Goal: Task Accomplishment & Management: Manage account settings

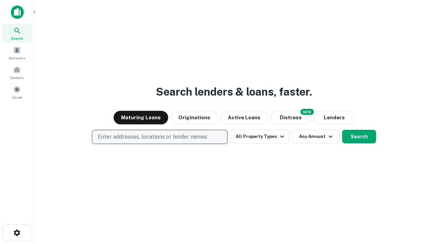
click at [159, 137] on p "Enter addresses, locations or lender names" at bounding box center [152, 137] width 109 height 8
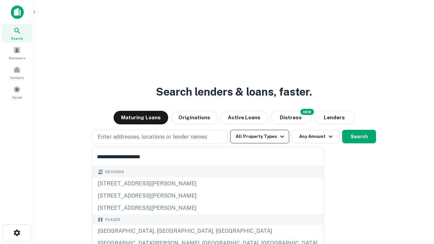
click at [162, 231] on div "[GEOGRAPHIC_DATA], [GEOGRAPHIC_DATA], [GEOGRAPHIC_DATA]" at bounding box center [207, 231] width 231 height 12
click at [260, 137] on button "All Property Types" at bounding box center [259, 137] width 59 height 14
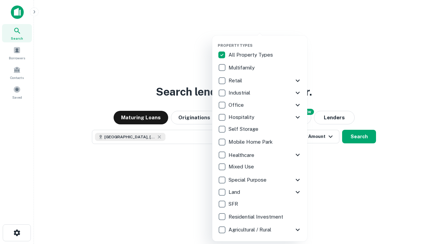
click at [265, 41] on button "button" at bounding box center [265, 41] width 95 height 0
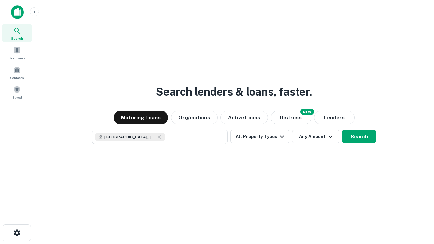
scroll to position [11, 0]
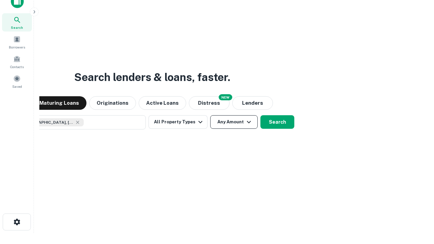
click at [210, 115] on button "Any Amount" at bounding box center [233, 122] width 47 height 14
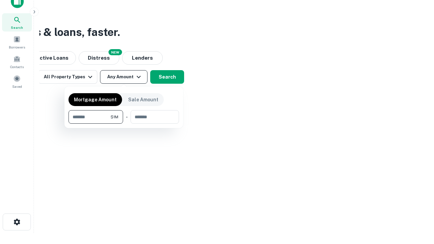
type input "*******"
click at [124, 124] on button "button" at bounding box center [123, 124] width 111 height 0
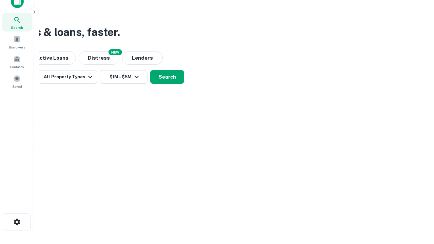
scroll to position [4, 125]
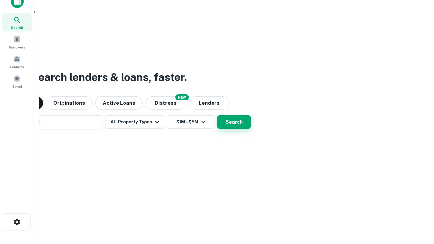
click at [217, 115] on button "Search" at bounding box center [234, 122] width 34 height 14
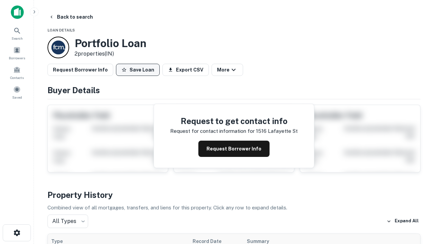
click at [138, 70] on button "Save Loan" at bounding box center [138, 70] width 44 height 12
click at [139, 70] on button "Loan Saved" at bounding box center [139, 70] width 47 height 12
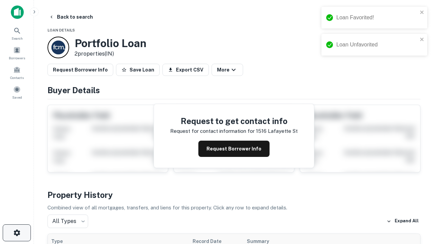
click at [17, 233] on icon "button" at bounding box center [17, 233] width 8 height 8
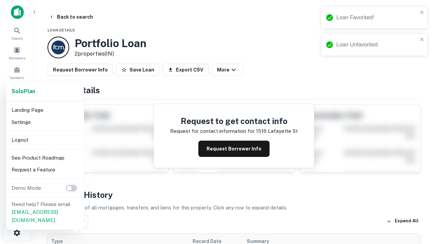
click at [45, 140] on li "Logout" at bounding box center [45, 140] width 73 height 12
